Goal: Find specific page/section: Find specific page/section

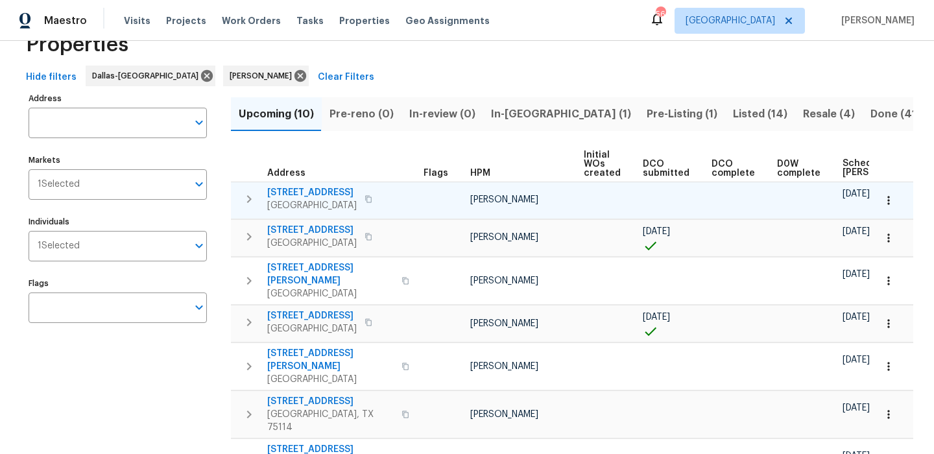
scroll to position [40, 0]
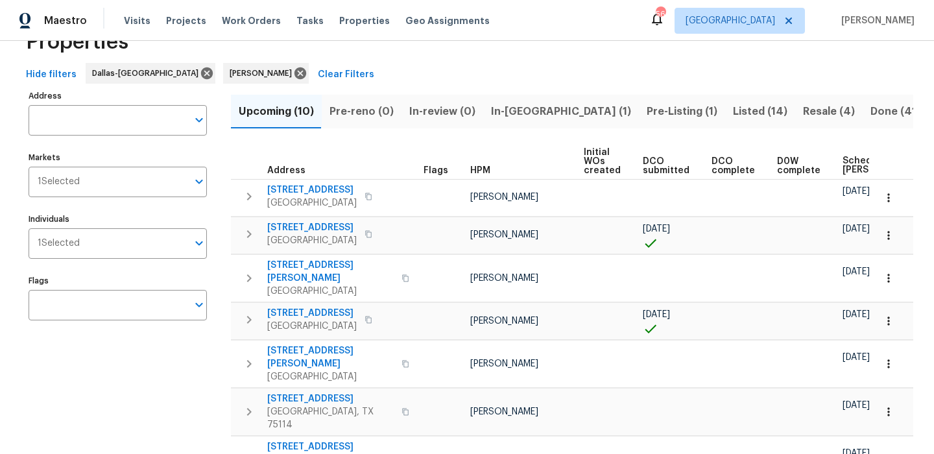
click at [839, 175] on th "Scheduled COE" at bounding box center [893, 162] width 111 height 36
click at [849, 159] on span "Scheduled [PERSON_NAME]" at bounding box center [879, 165] width 73 height 18
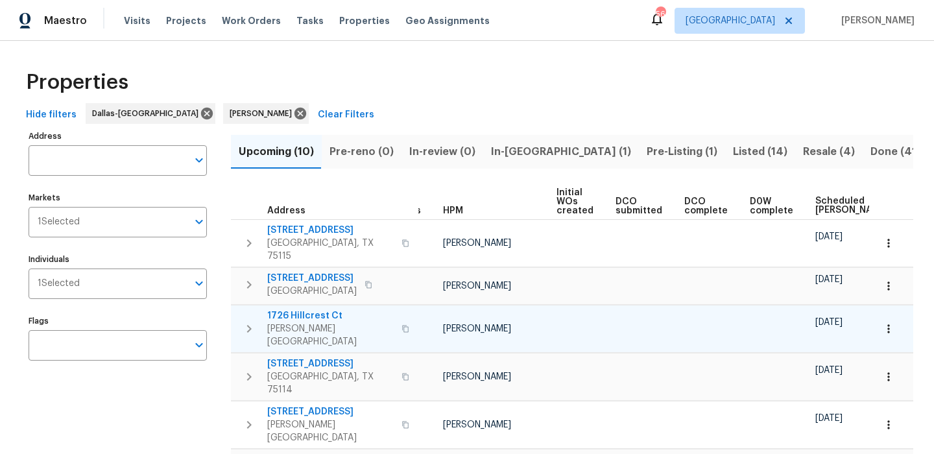
scroll to position [0, 25]
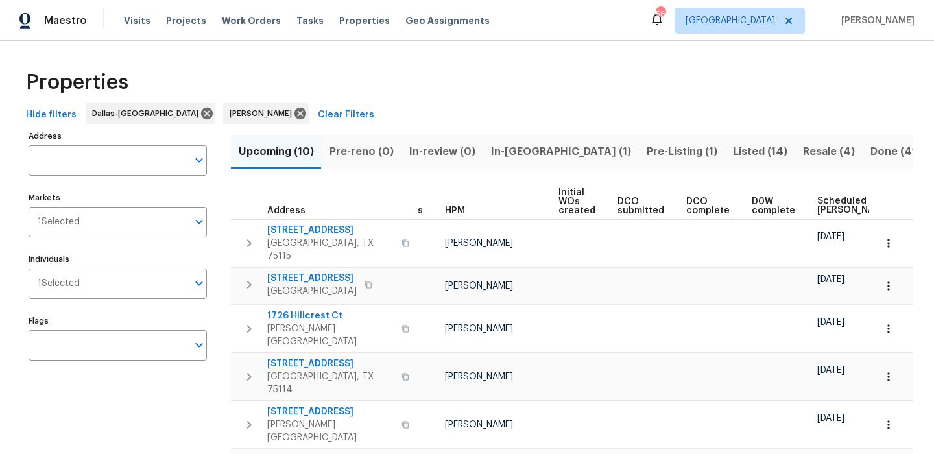
click at [840, 204] on span "Scheduled COE" at bounding box center [853, 206] width 73 height 18
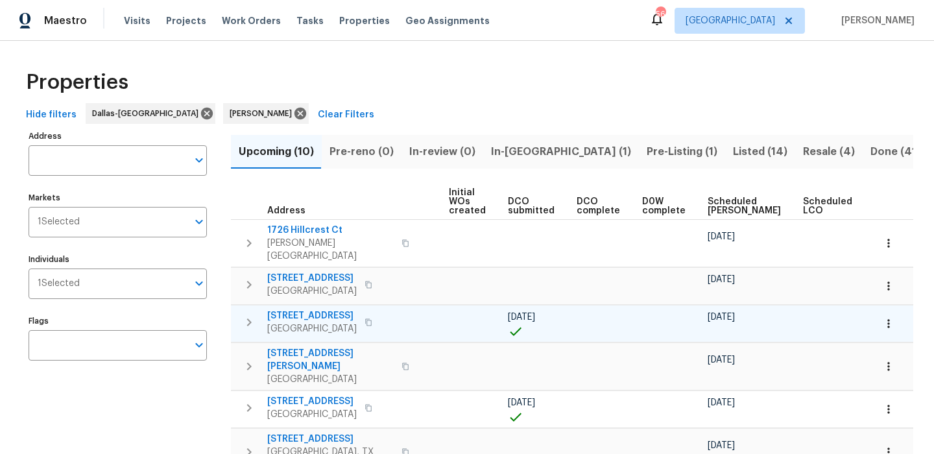
scroll to position [0, 134]
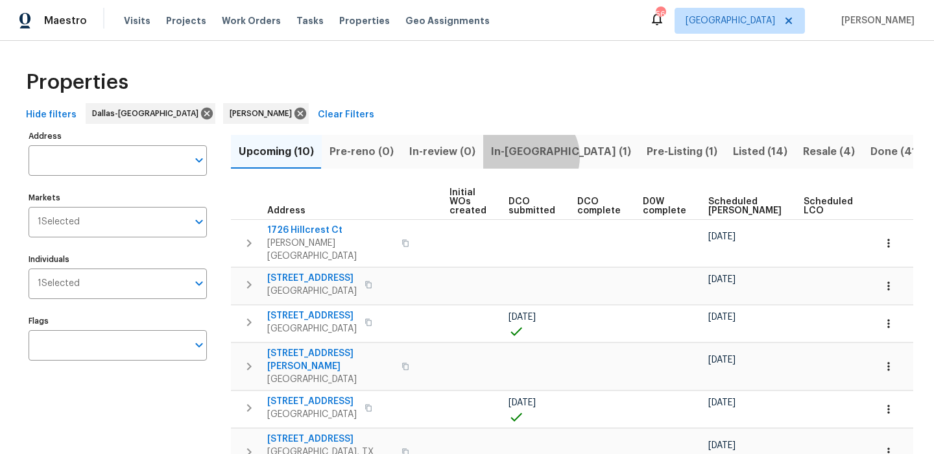
click at [524, 156] on span "In-reno (1)" at bounding box center [561, 152] width 140 height 18
